Goal: Task Accomplishment & Management: Use online tool/utility

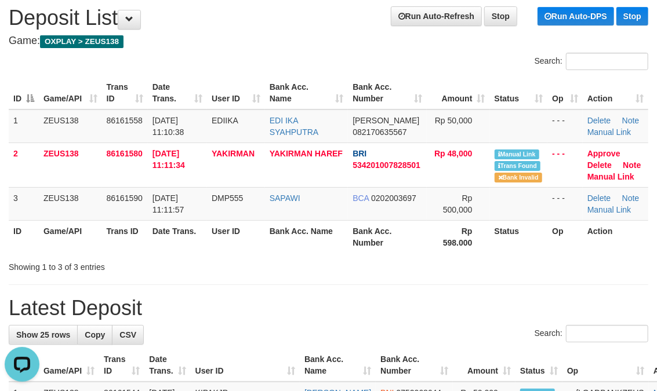
click at [456, 250] on th "Rp 598.000" at bounding box center [458, 236] width 63 height 33
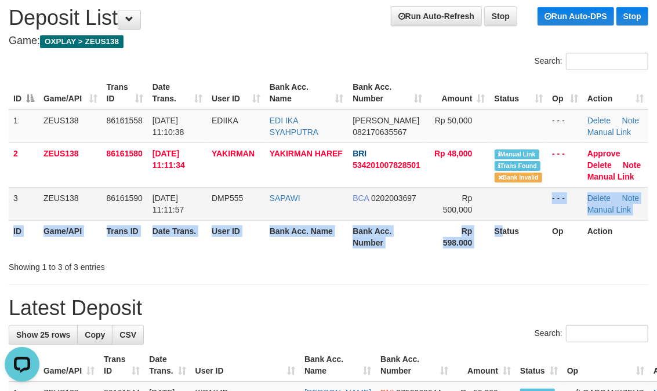
drag, startPoint x: 504, startPoint y: 221, endPoint x: 531, endPoint y: 212, distance: 27.7
click at [514, 216] on table "ID Game/API Trans ID Date Trans. User ID Bank Acc. Name Bank Acc. Number Amount…" at bounding box center [329, 165] width 640 height 177
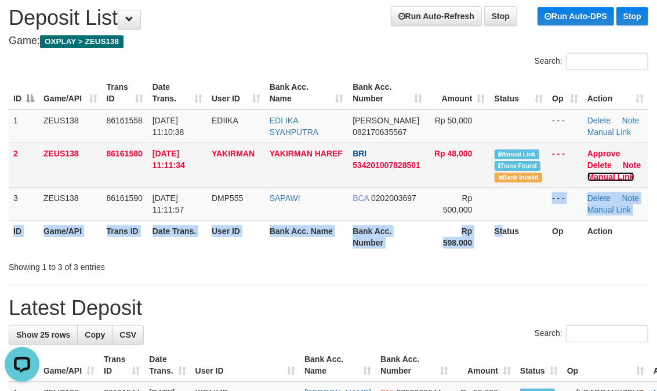
click at [611, 176] on link "Manual Link" at bounding box center [610, 176] width 47 height 9
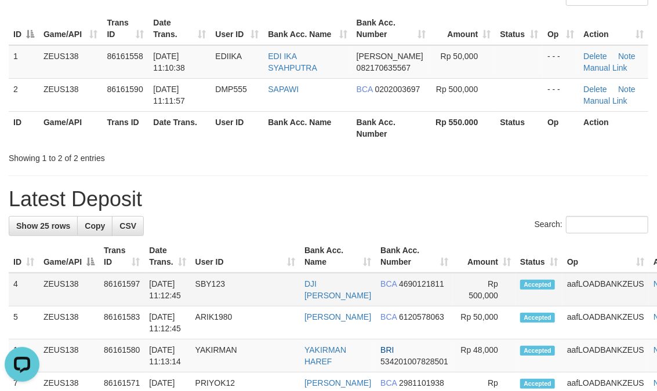
drag, startPoint x: 0, startPoint y: 0, endPoint x: 89, endPoint y: 273, distance: 287.1
click at [89, 273] on td "ZEUS138" at bounding box center [69, 290] width 60 height 34
click at [101, 269] on tr "ID Game/API Trans ID Date Trans. User ID Bank Acc. Name Bank Acc. Number Amount…" at bounding box center [353, 256] width 688 height 33
click at [297, 267] on th "User ID" at bounding box center [245, 256] width 109 height 33
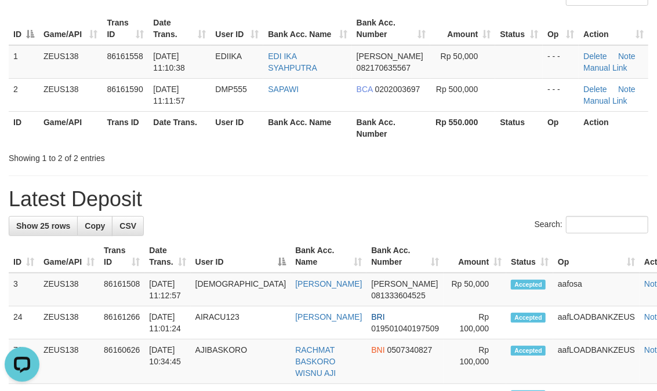
drag, startPoint x: 288, startPoint y: 273, endPoint x: 259, endPoint y: 257, distance: 32.9
drag, startPoint x: 256, startPoint y: 253, endPoint x: 264, endPoint y: 197, distance: 56.3
click at [275, 190] on h1 "Latest Deposit" at bounding box center [329, 199] width 640 height 23
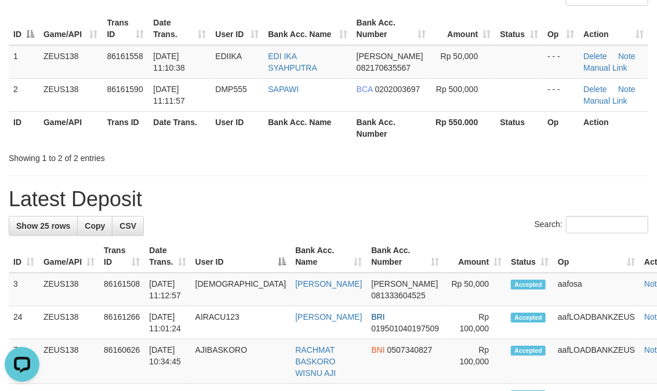
click at [283, 229] on div "Search:" at bounding box center [329, 226] width 640 height 20
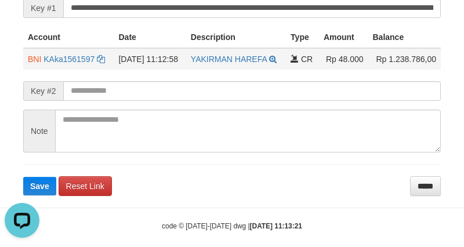
click at [195, 54] on table "Account Date Description Type Amount Balance BNI KAka1561597 DPS KARMILA mutasi…" at bounding box center [231, 48] width 417 height 43
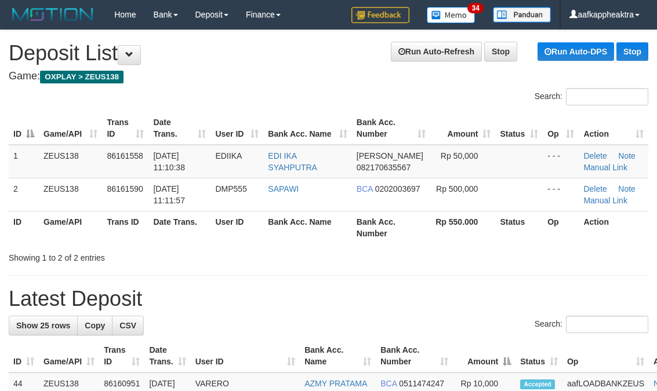
scroll to position [100, 0]
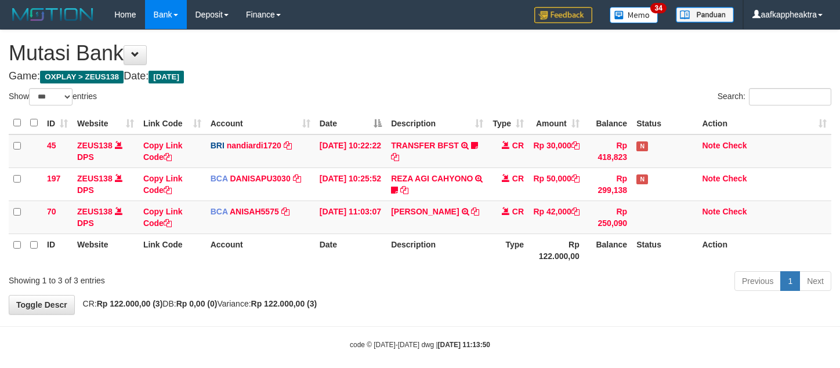
select select "***"
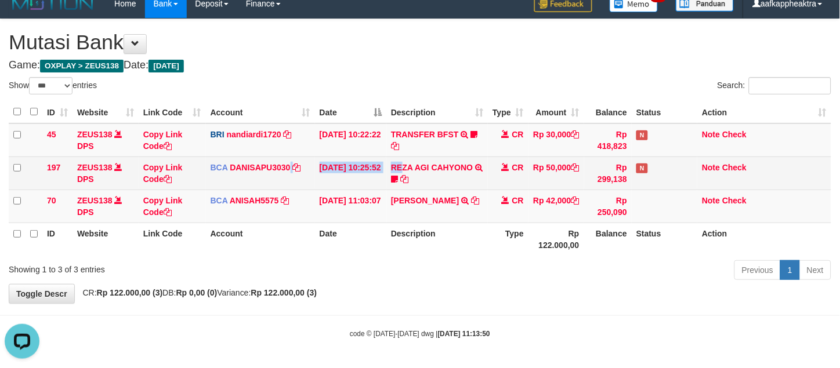
drag, startPoint x: 402, startPoint y: 170, endPoint x: 288, endPoint y: 174, distance: 113.7
click at [288, 174] on tr "197 ZEUS138 DPS Copy Link Code BCA DANISAPU3030 DPS [PERSON_NAME] mutasi_202508…" at bounding box center [420, 173] width 822 height 33
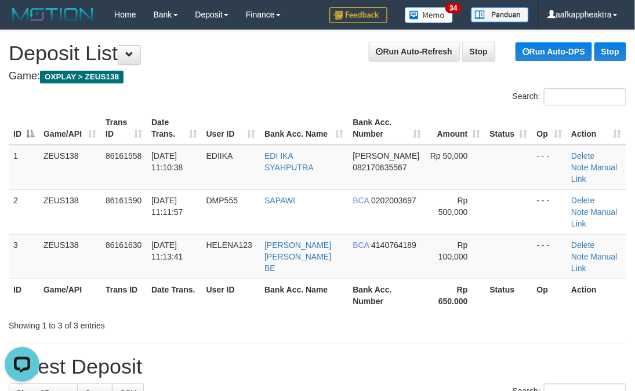
click at [273, 133] on tr "ID Game/API Trans ID Date Trans. User ID Bank Acc. Name Bank Acc. Number Amount…" at bounding box center [318, 128] width 618 height 33
drag, startPoint x: 303, startPoint y: 162, endPoint x: 270, endPoint y: 172, distance: 35.0
click at [308, 165] on td "EDI IKA SYAHPUTRA" at bounding box center [304, 167] width 88 height 45
drag, startPoint x: 128, startPoint y: 224, endPoint x: 124, endPoint y: 230, distance: 6.6
click at [126, 234] on td "86161630" at bounding box center [124, 256] width 46 height 45
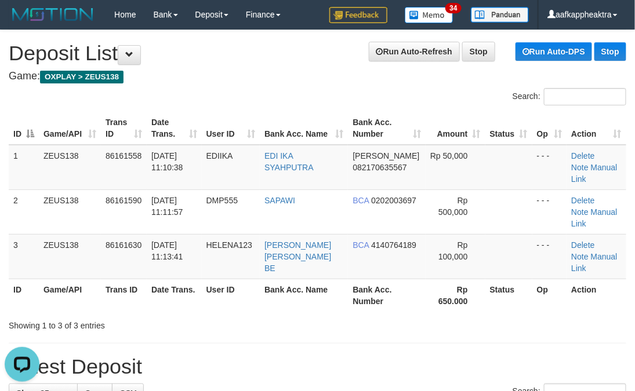
click at [245, 250] on table "ID Game/API Trans ID Date Trans. User ID Bank Acc. Name Bank Acc. Number Amount…" at bounding box center [318, 212] width 618 height 200
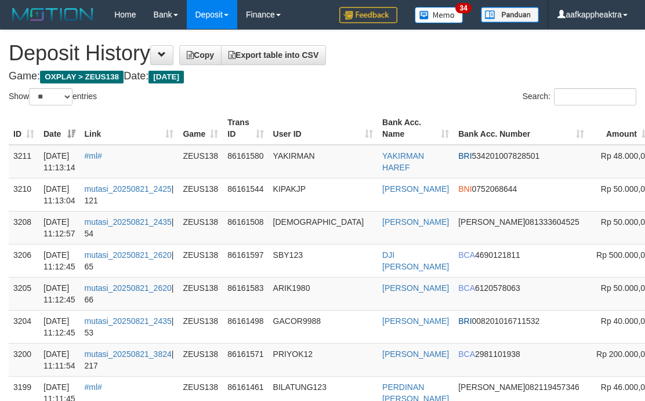
select select "**"
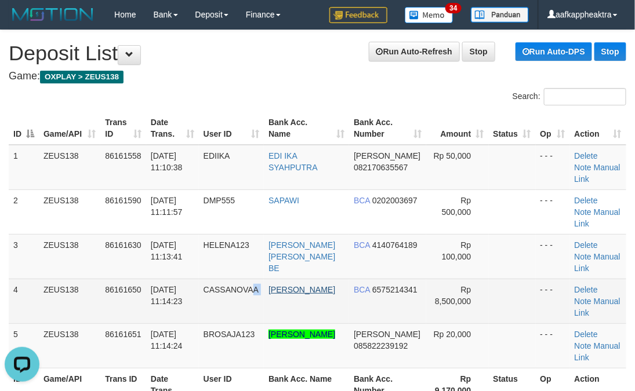
click at [277, 279] on tr "4 ZEUS138 86161650 [DATE] 11:14:23 [GEOGRAPHIC_DATA] [PERSON_NAME] BCA 65752143…" at bounding box center [318, 301] width 618 height 45
